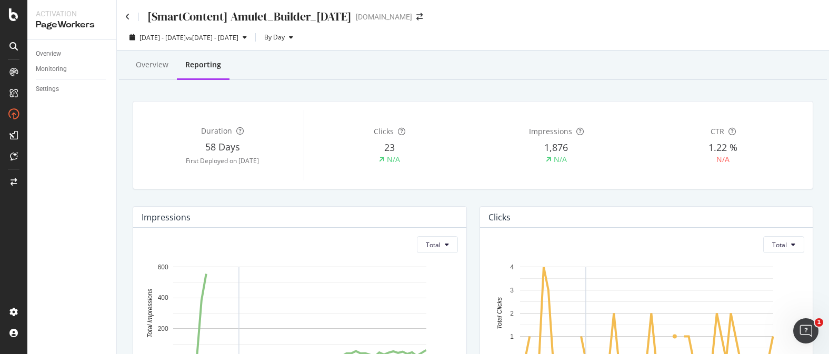
scroll to position [4, 0]
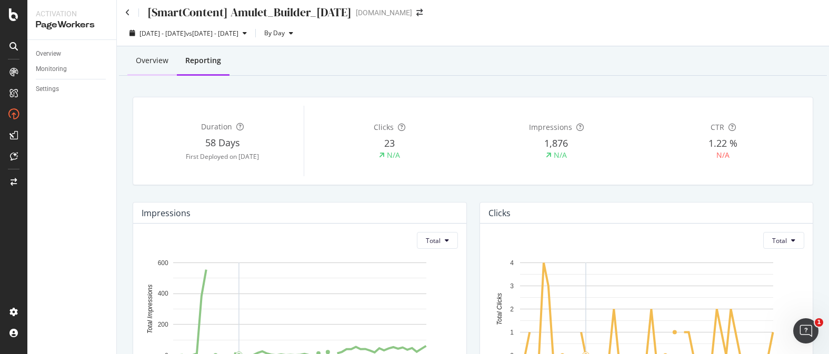
click at [143, 60] on div "Overview" at bounding box center [152, 60] width 33 height 11
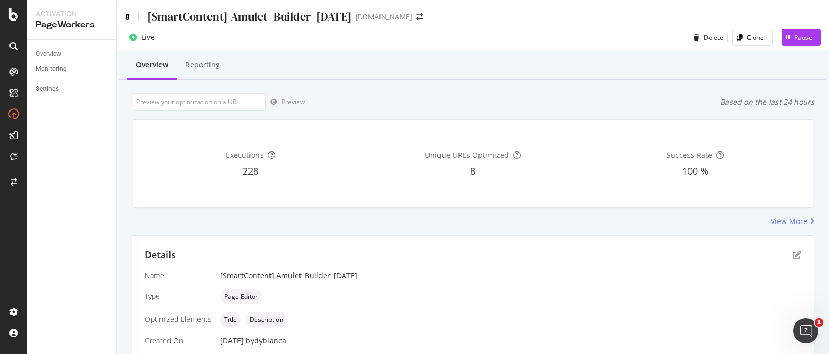
click at [125, 16] on icon at bounding box center [127, 16] width 5 height 7
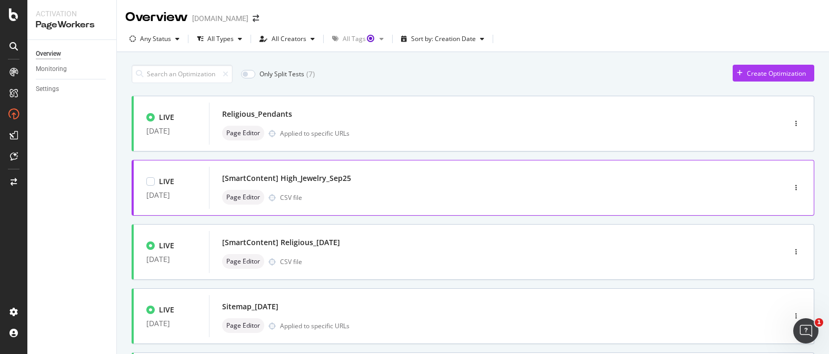
click at [369, 197] on div "Page Editor CSV file" at bounding box center [481, 197] width 518 height 15
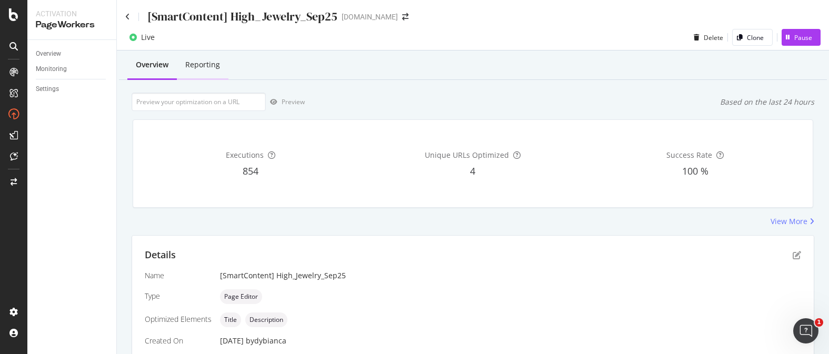
click at [203, 65] on div "Reporting" at bounding box center [202, 64] width 35 height 11
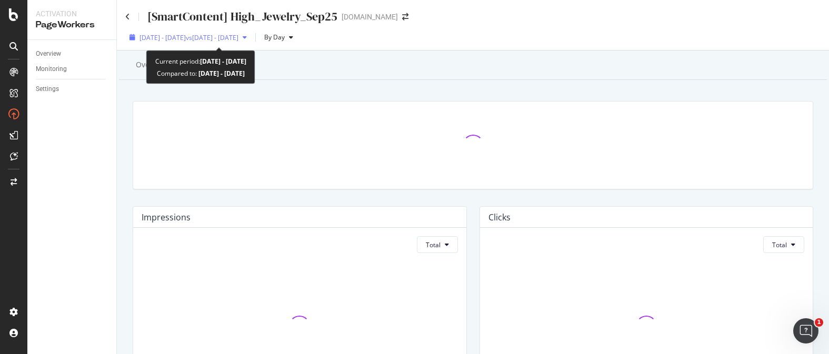
click at [186, 40] on span "[DATE] - [DATE]" at bounding box center [162, 37] width 46 height 9
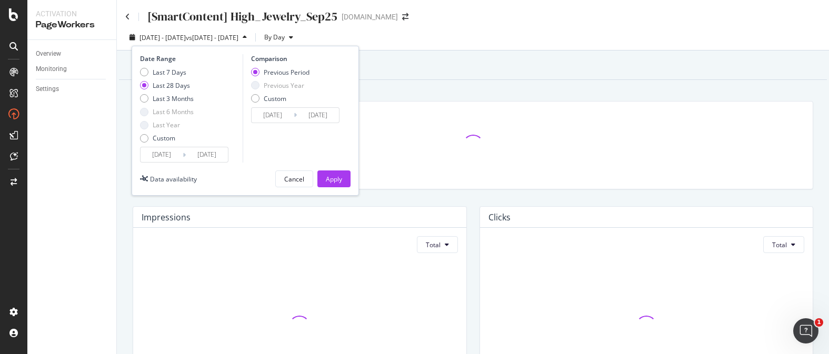
drag, startPoint x: 145, startPoint y: 143, endPoint x: 182, endPoint y: 152, distance: 38.5
click at [147, 143] on div "Last 7 Days Last 28 Days Last 3 Months Last 6 Months Last Year Custom" at bounding box center [167, 107] width 54 height 79
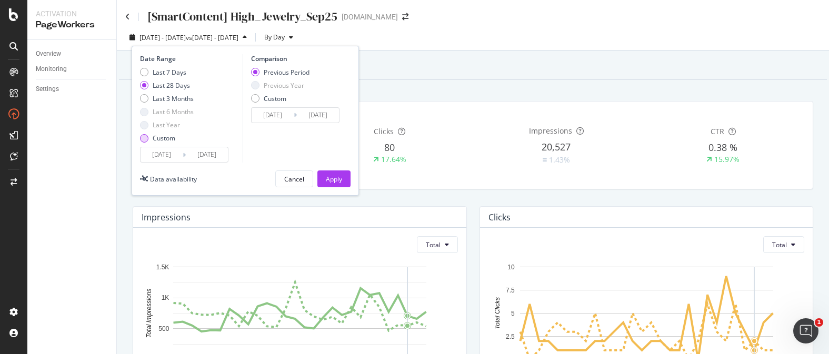
click at [149, 142] on div "Custom" at bounding box center [167, 138] width 54 height 9
click at [185, 154] on icon at bounding box center [184, 155] width 3 height 10
click at [179, 156] on input "[DATE]" at bounding box center [162, 154] width 42 height 15
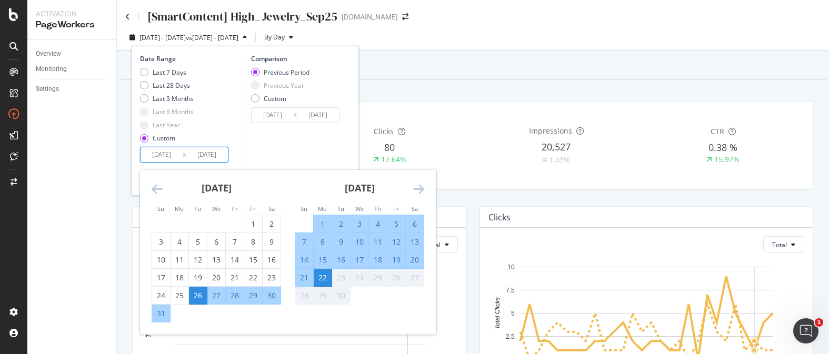
click at [415, 258] on div "20" at bounding box center [415, 260] width 18 height 11
type input "[DATE]"
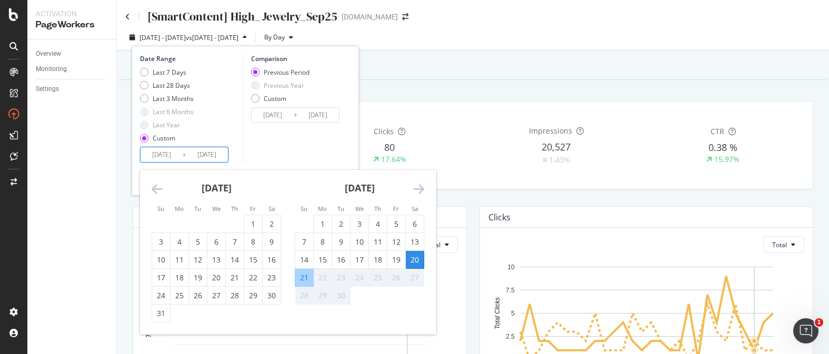
click at [332, 144] on div "Comparison Previous Period Previous Year Custom [DATE] Navigate forward to inte…" at bounding box center [293, 108] width 100 height 108
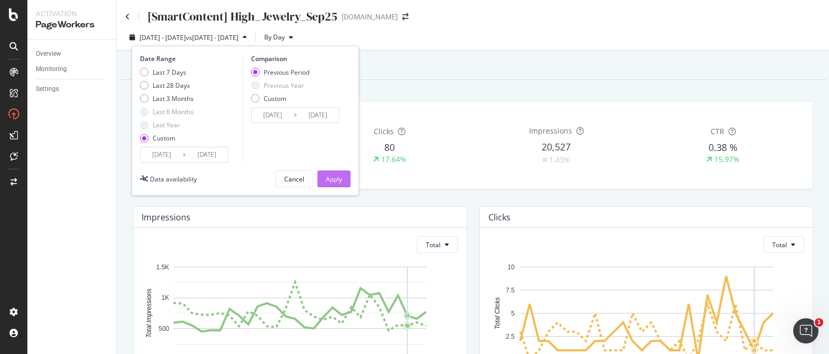
click at [330, 175] on div "Apply" at bounding box center [334, 179] width 16 height 9
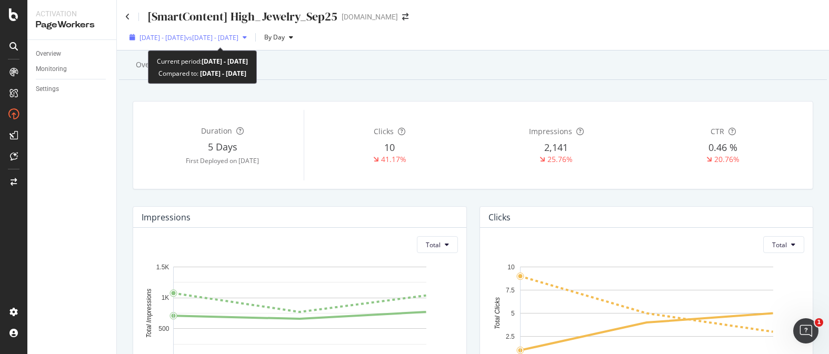
click at [206, 43] on div "[DATE] - [DATE] vs [DATE] - [DATE]" at bounding box center [188, 37] width 126 height 16
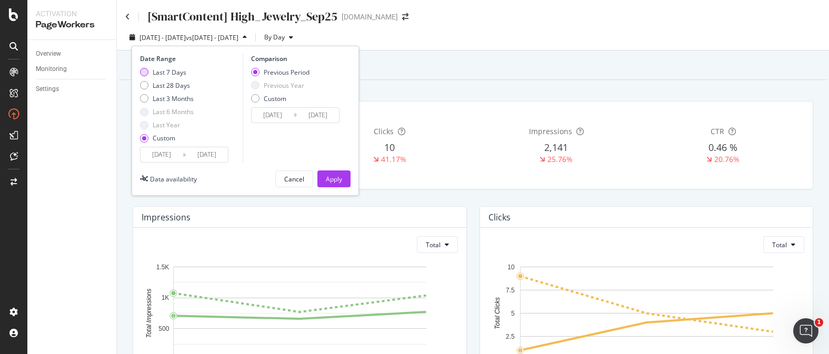
click at [152, 73] on div "Last 7 Days" at bounding box center [167, 72] width 54 height 9
type input "[DATE]"
click at [332, 177] on div "Apply" at bounding box center [334, 179] width 16 height 9
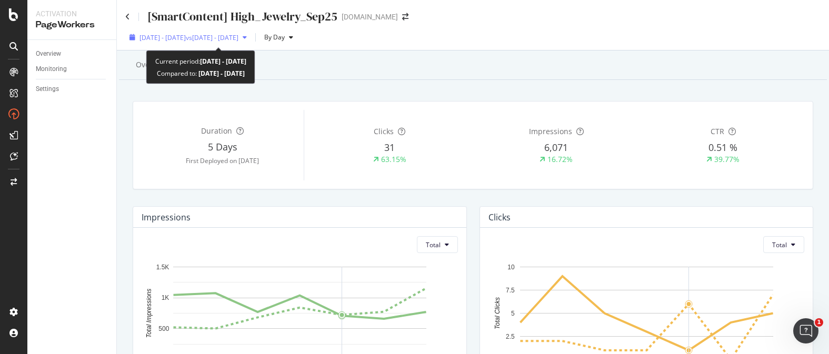
click at [251, 45] on div "[DATE] - [DATE] vs [DATE] - [DATE]" at bounding box center [188, 37] width 126 height 16
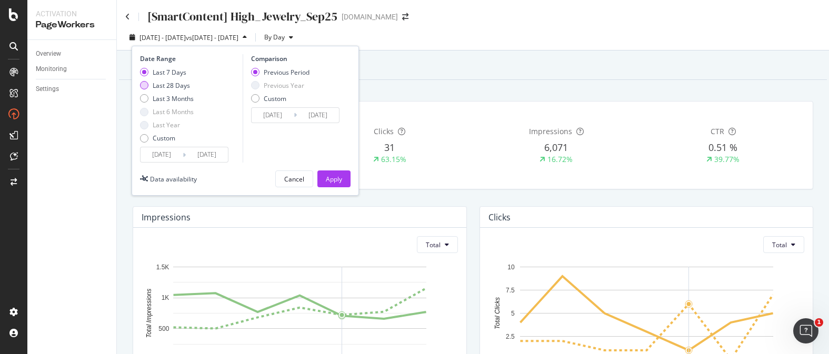
click at [152, 88] on div "Last 28 Days" at bounding box center [167, 85] width 54 height 9
type input "[DATE]"
click at [345, 176] on button "Apply" at bounding box center [333, 178] width 33 height 17
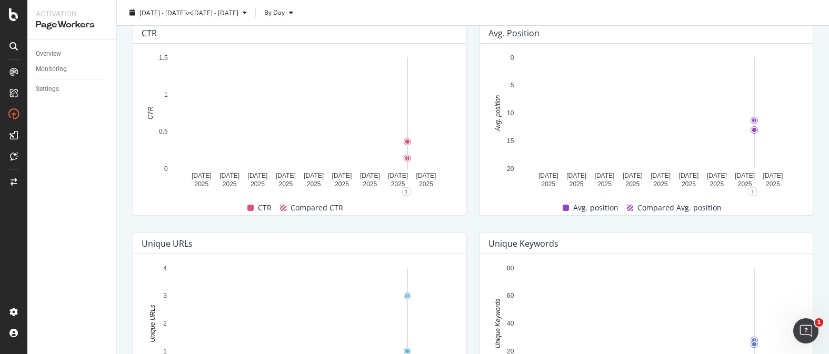
scroll to position [367, 0]
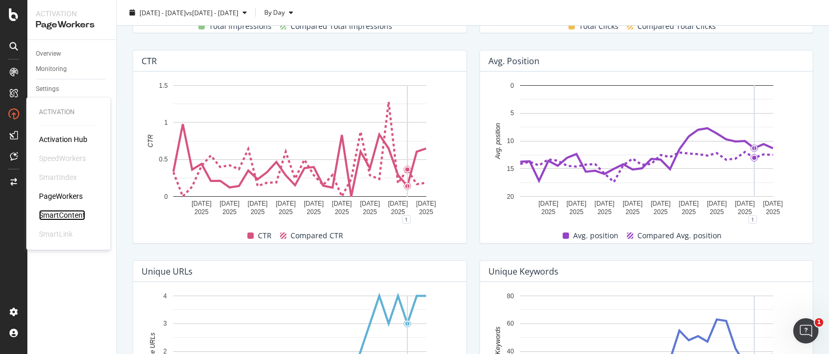
click at [63, 211] on div "SmartContent" at bounding box center [62, 215] width 46 height 11
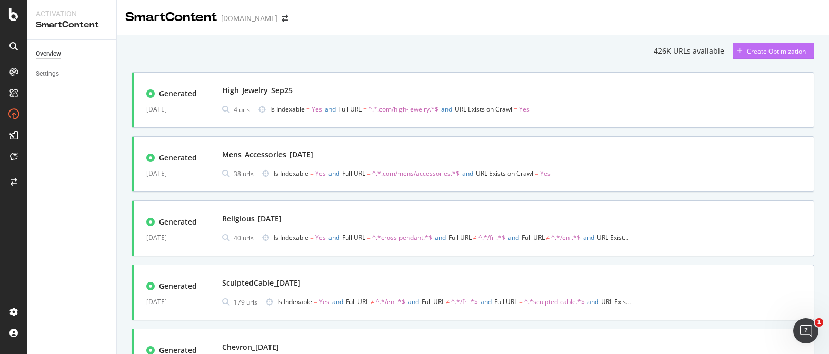
click at [768, 47] on div "Create Optimization" at bounding box center [776, 51] width 59 height 9
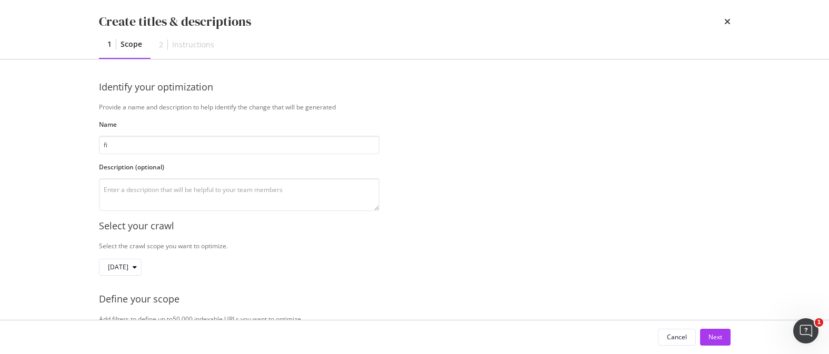
type input "f"
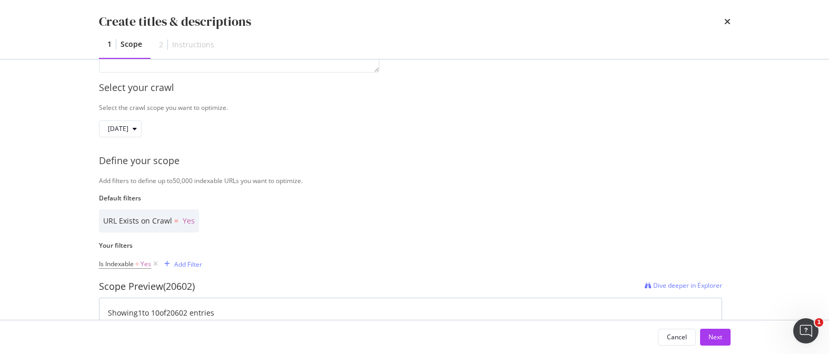
scroll to position [173, 0]
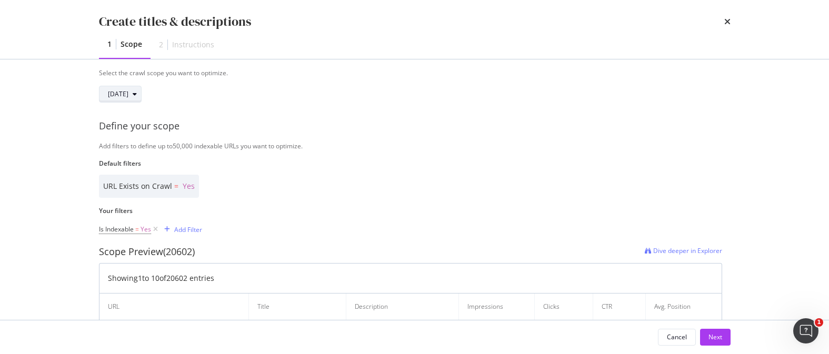
type input "Filtered_Pages_[DATE]"
click at [141, 101] on div "[DATE]" at bounding box center [124, 94] width 33 height 15
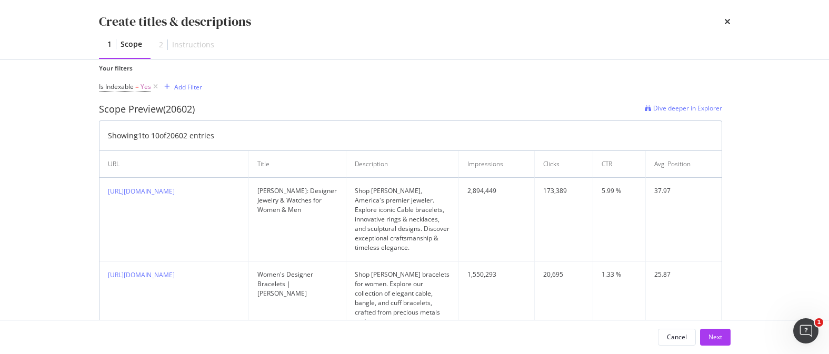
scroll to position [319, 0]
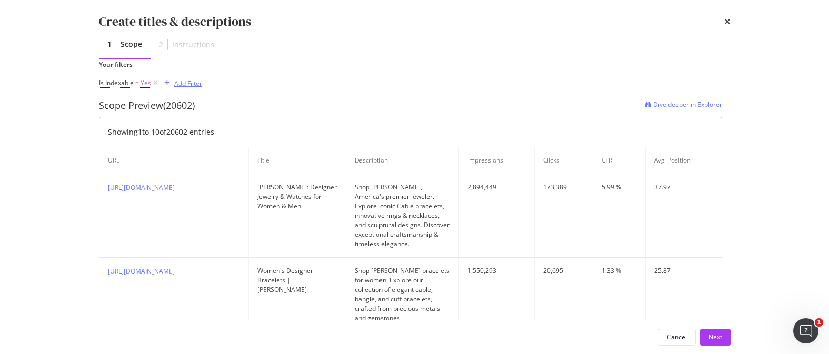
click at [196, 83] on div "Add Filter" at bounding box center [188, 83] width 28 height 9
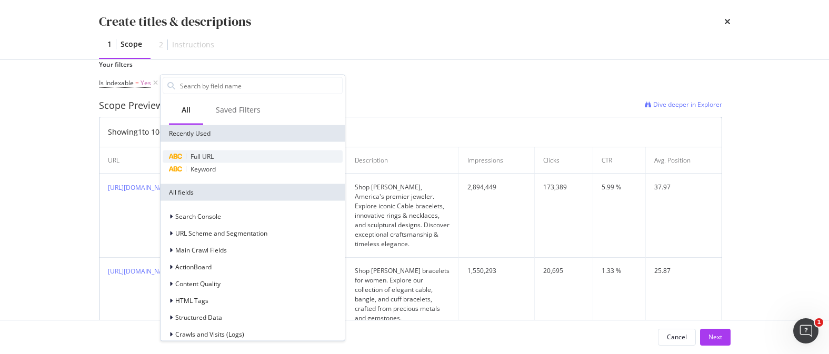
click at [214, 154] on span "Full URL" at bounding box center [201, 156] width 23 height 9
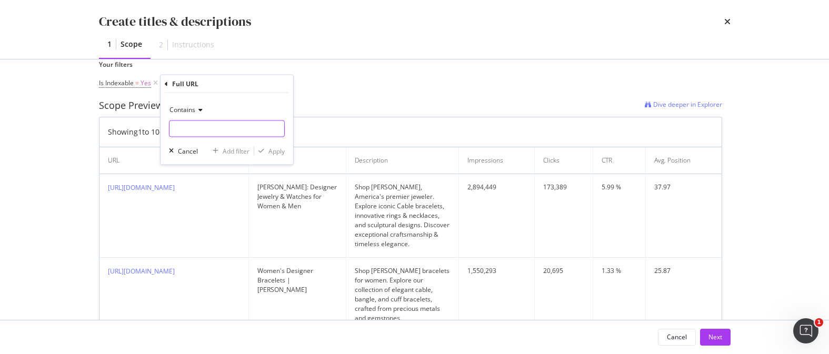
click at [229, 128] on input "Name" at bounding box center [226, 129] width 115 height 17
type input "prefn1"
click at [266, 151] on div "modal" at bounding box center [261, 151] width 14 height 6
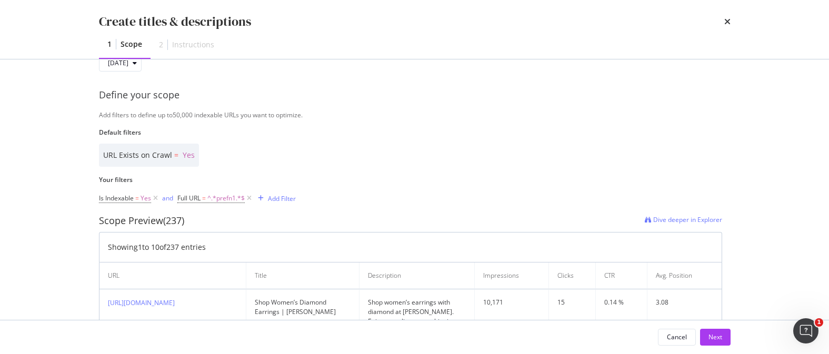
scroll to position [212, 0]
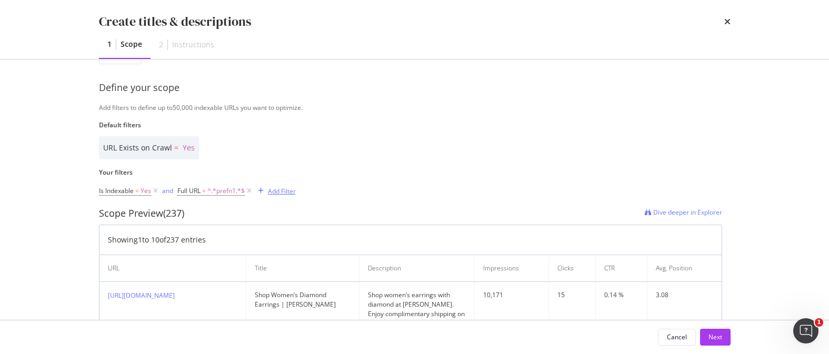
click at [268, 193] on div "Add Filter" at bounding box center [282, 191] width 28 height 9
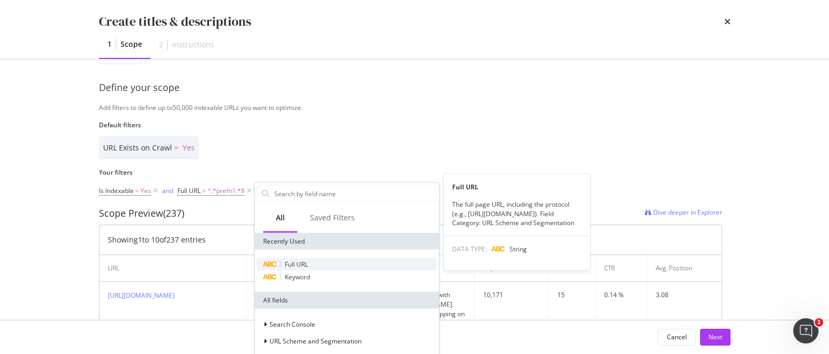
click at [300, 265] on span "Full URL" at bounding box center [296, 264] width 23 height 9
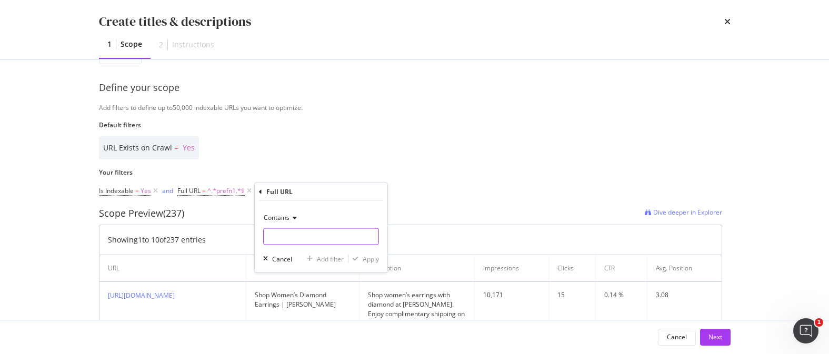
click at [312, 234] on input "Name" at bounding box center [321, 236] width 115 height 17
type input "[DOMAIN_NAME][URL]"
click at [376, 255] on div "Apply" at bounding box center [371, 258] width 16 height 9
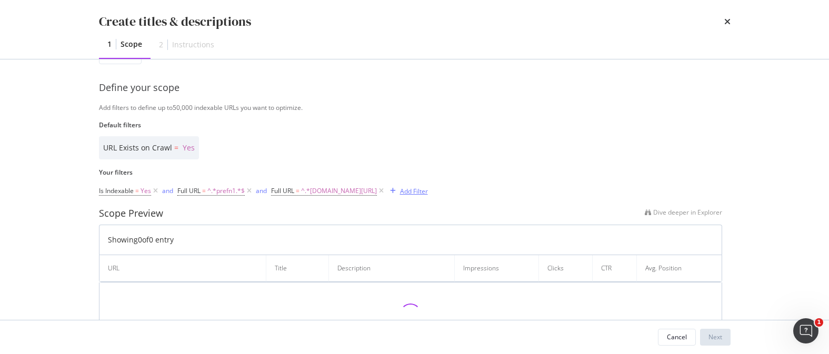
click at [428, 192] on div "Add Filter" at bounding box center [414, 191] width 28 height 9
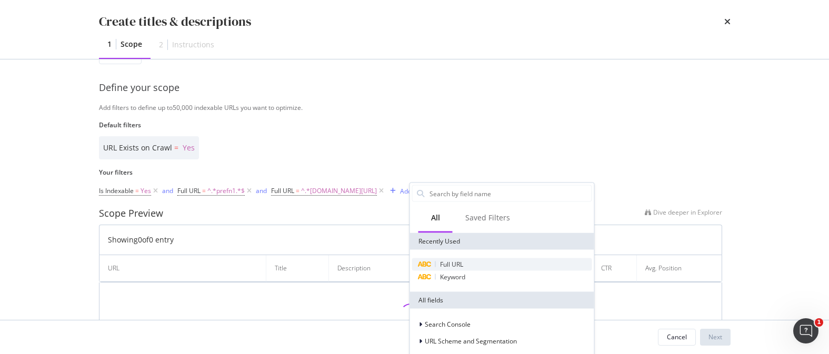
click at [452, 258] on div "Full URL" at bounding box center [502, 264] width 180 height 13
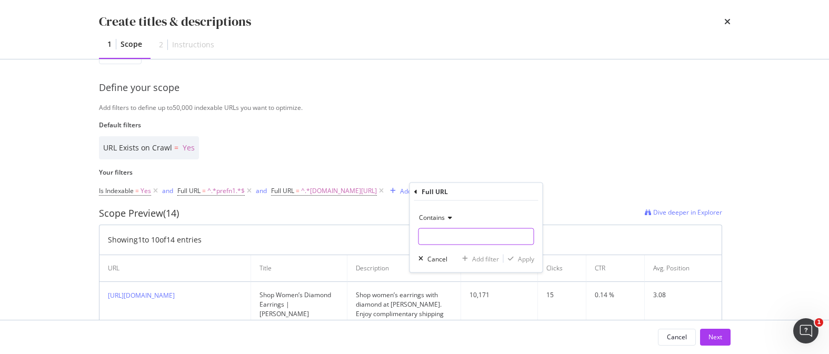
click at [447, 245] on div "Contains Cancel Add filter Apply" at bounding box center [476, 237] width 133 height 72
click at [447, 241] on input "Name" at bounding box center [476, 236] width 115 height 17
type input "[DOMAIN_NAME][URL]"
click at [519, 261] on div "Apply" at bounding box center [526, 258] width 16 height 9
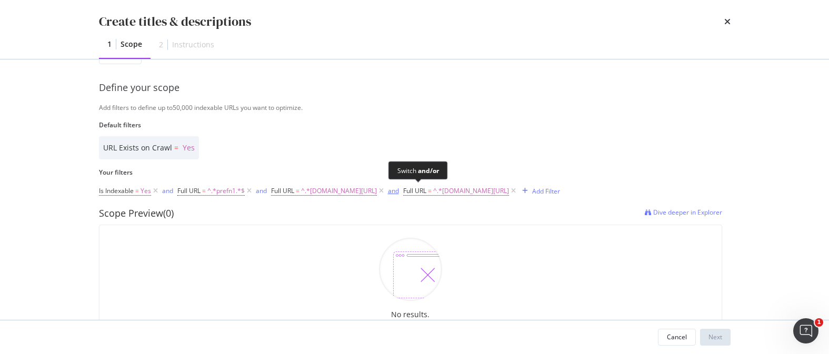
click at [399, 190] on div "and" at bounding box center [393, 190] width 11 height 9
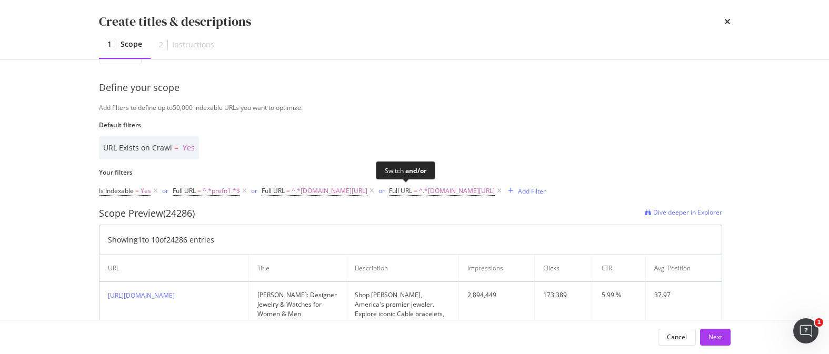
click at [389, 190] on span "or" at bounding box center [382, 191] width 13 height 15
click at [376, 192] on icon "modal" at bounding box center [371, 191] width 9 height 11
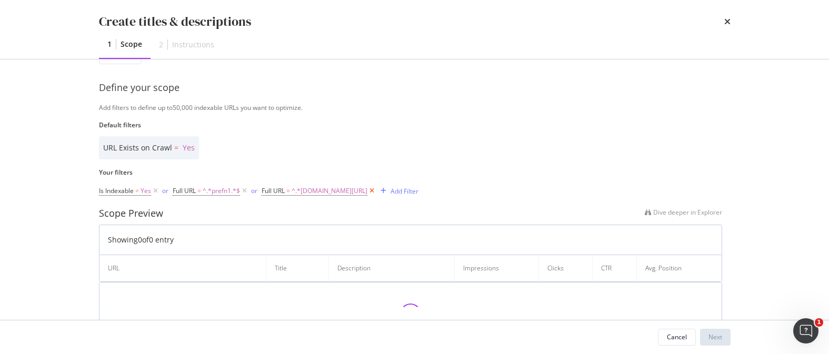
click at [376, 193] on icon "modal" at bounding box center [371, 191] width 9 height 11
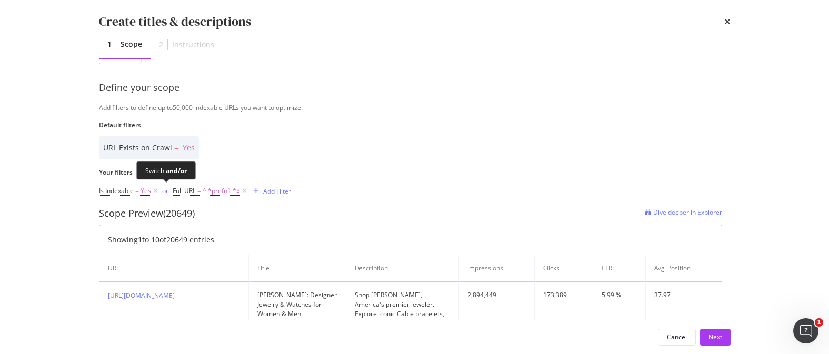
click at [165, 190] on div "or" at bounding box center [165, 190] width 6 height 9
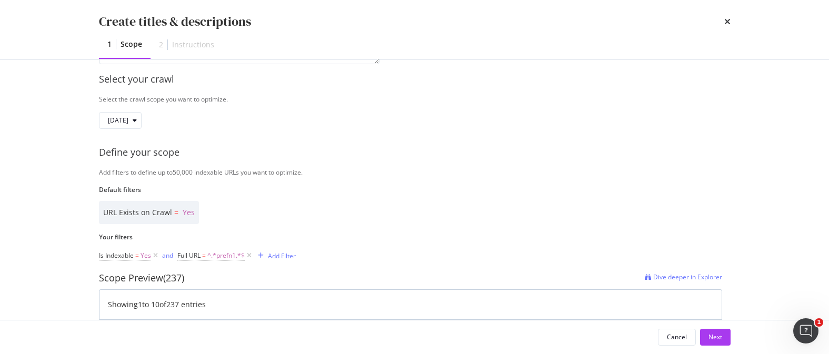
scroll to position [153, 0]
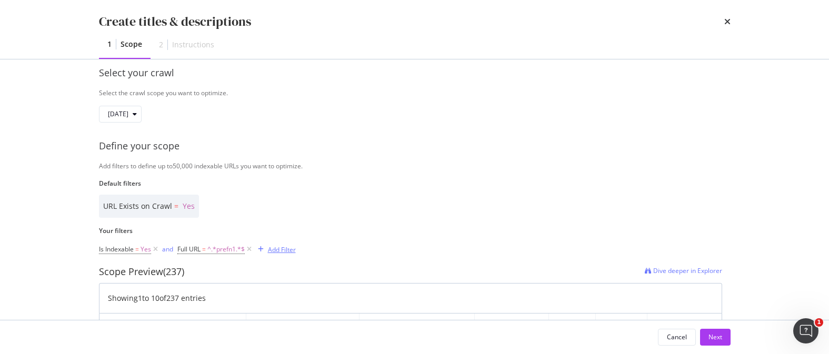
click at [293, 247] on div "Add Filter" at bounding box center [282, 249] width 28 height 9
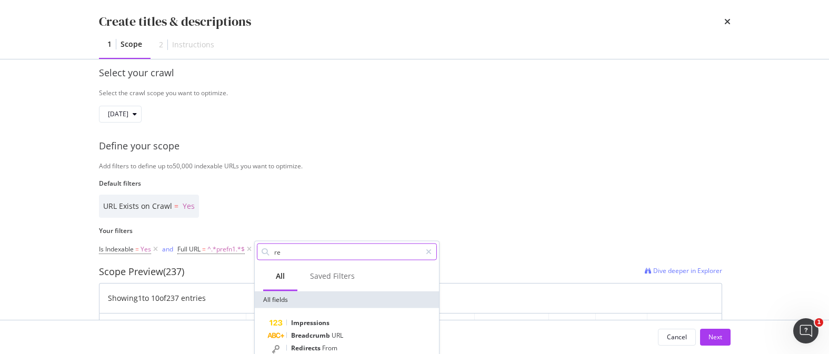
type input "r"
type input "us"
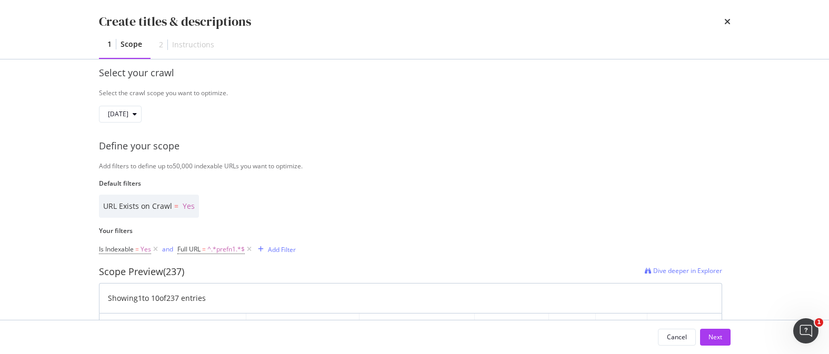
click at [474, 274] on div "Scope Preview (237) Dive deeper in Explorer" at bounding box center [410, 272] width 623 height 14
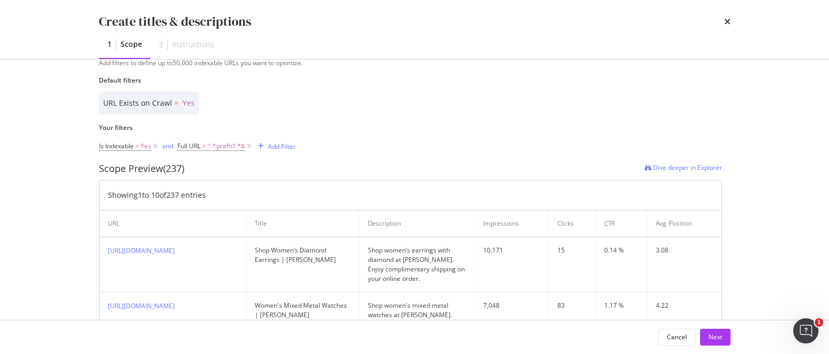
scroll to position [259, 0]
click at [291, 143] on div "Add Filter" at bounding box center [282, 143] width 28 height 9
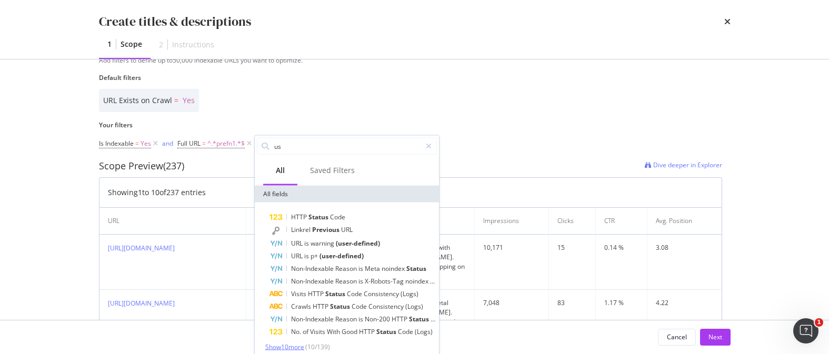
click at [299, 348] on span "Show 10 more" at bounding box center [284, 347] width 39 height 9
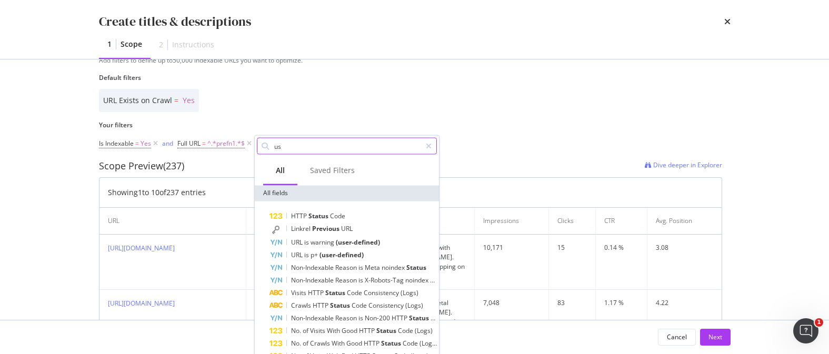
drag, startPoint x: 305, startPoint y: 143, endPoint x: 260, endPoint y: 142, distance: 44.8
click at [260, 142] on div "us" at bounding box center [347, 146] width 180 height 17
click at [353, 143] on input "us" at bounding box center [347, 146] width 148 height 16
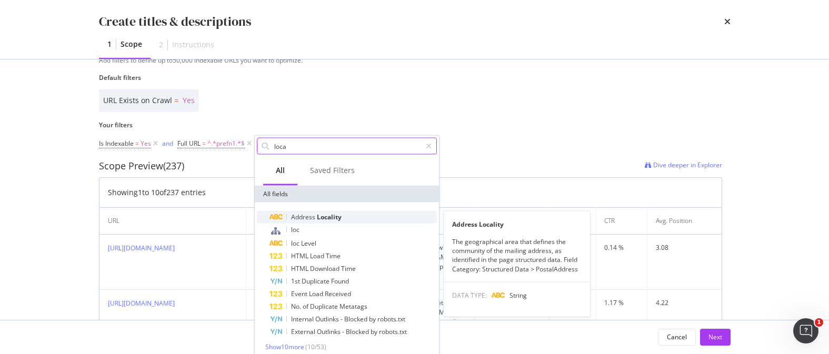
type input "loca"
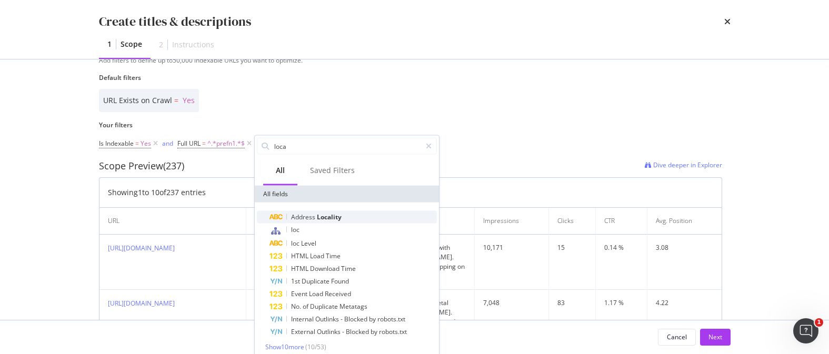
click at [340, 216] on span "Locality" at bounding box center [329, 217] width 25 height 9
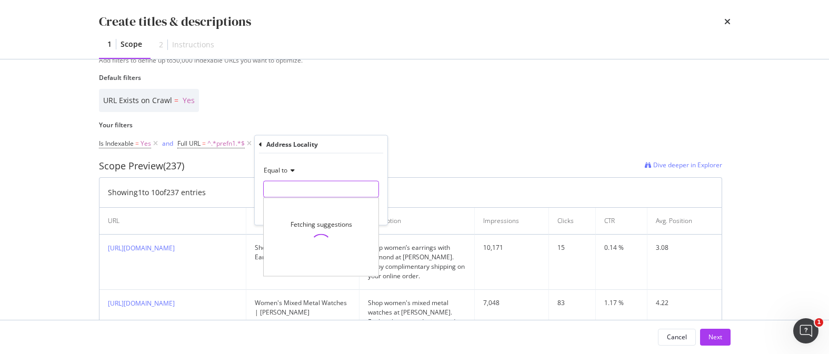
click at [290, 187] on input "Name" at bounding box center [321, 189] width 115 height 17
click at [260, 146] on icon "modal" at bounding box center [260, 144] width 3 height 6
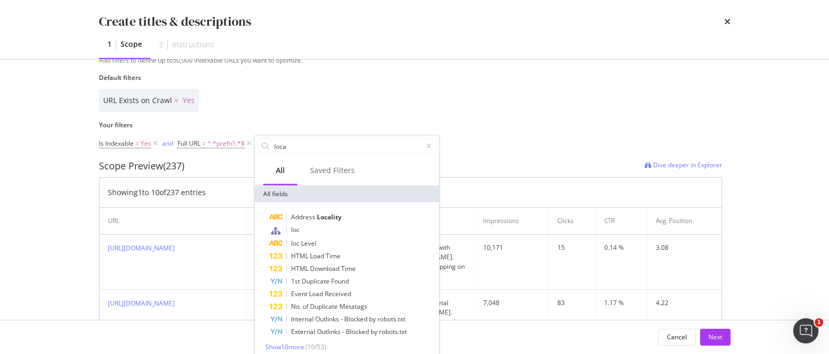
click at [463, 127] on label "Your filters" at bounding box center [410, 125] width 623 height 9
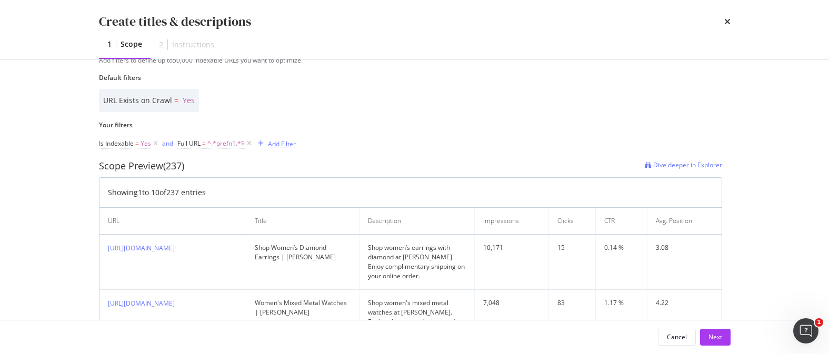
click at [271, 143] on div "Add Filter" at bounding box center [282, 143] width 28 height 9
click at [455, 136] on div "Is Indexable = Yes and Full URL = ^.*prefn1.*$ Add Filter" at bounding box center [410, 143] width 623 height 15
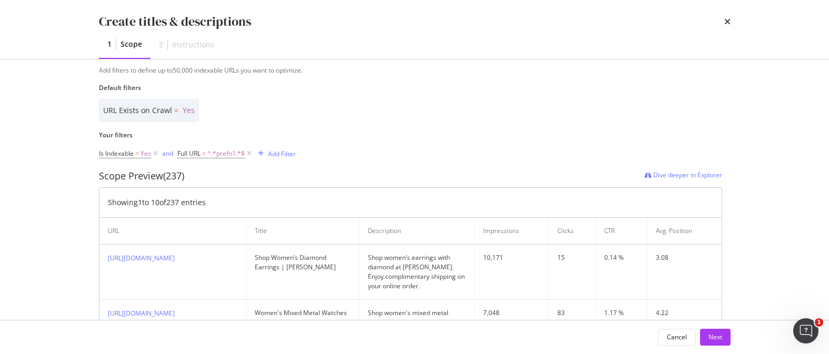
scroll to position [248, 0]
click at [229, 158] on span "^.*prefn1.*$" at bounding box center [225, 154] width 37 height 15
click at [217, 155] on span "^.*prefn1.*$" at bounding box center [225, 153] width 37 height 15
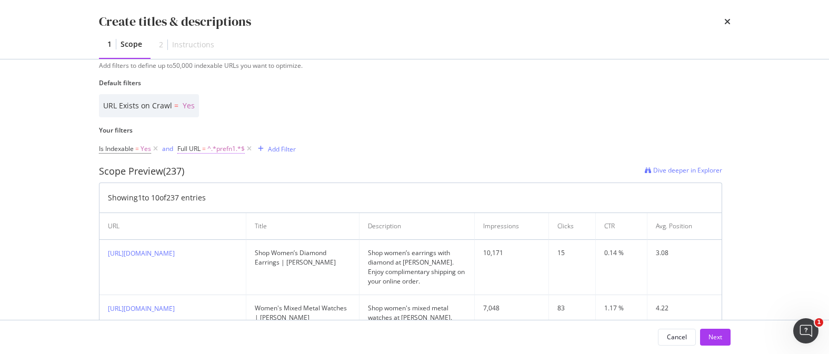
click at [232, 153] on span "^.*prefn1.*$" at bounding box center [225, 149] width 37 height 15
click at [213, 196] on input "prefn1" at bounding box center [236, 192] width 99 height 17
click at [214, 194] on input "prefn1" at bounding box center [236, 192] width 99 height 17
type input "prefn2"
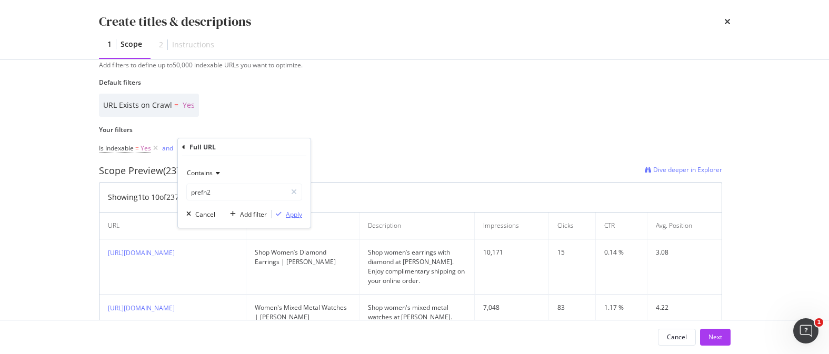
click at [285, 216] on div "modal" at bounding box center [279, 214] width 14 height 6
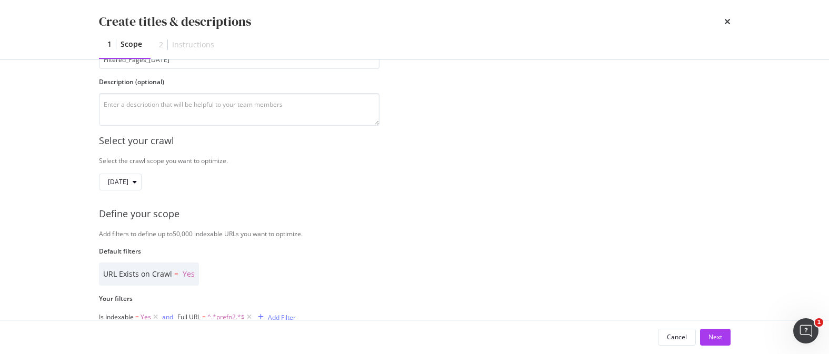
scroll to position [160, 0]
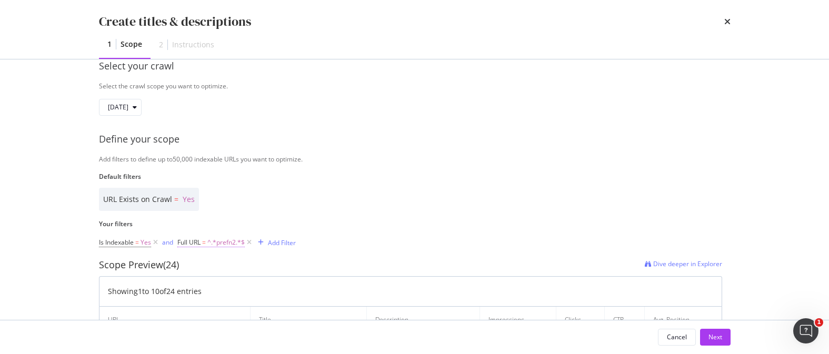
click at [212, 246] on span "^.*prefn2.*$" at bounding box center [225, 242] width 37 height 15
click at [215, 283] on input "prefn2" at bounding box center [236, 286] width 99 height 17
click at [215, 284] on input "prefn2" at bounding box center [236, 286] width 99 height 17
type input "prefn"
click at [294, 308] on div "Apply" at bounding box center [294, 308] width 16 height 9
